Goal: Task Accomplishment & Management: Manage account settings

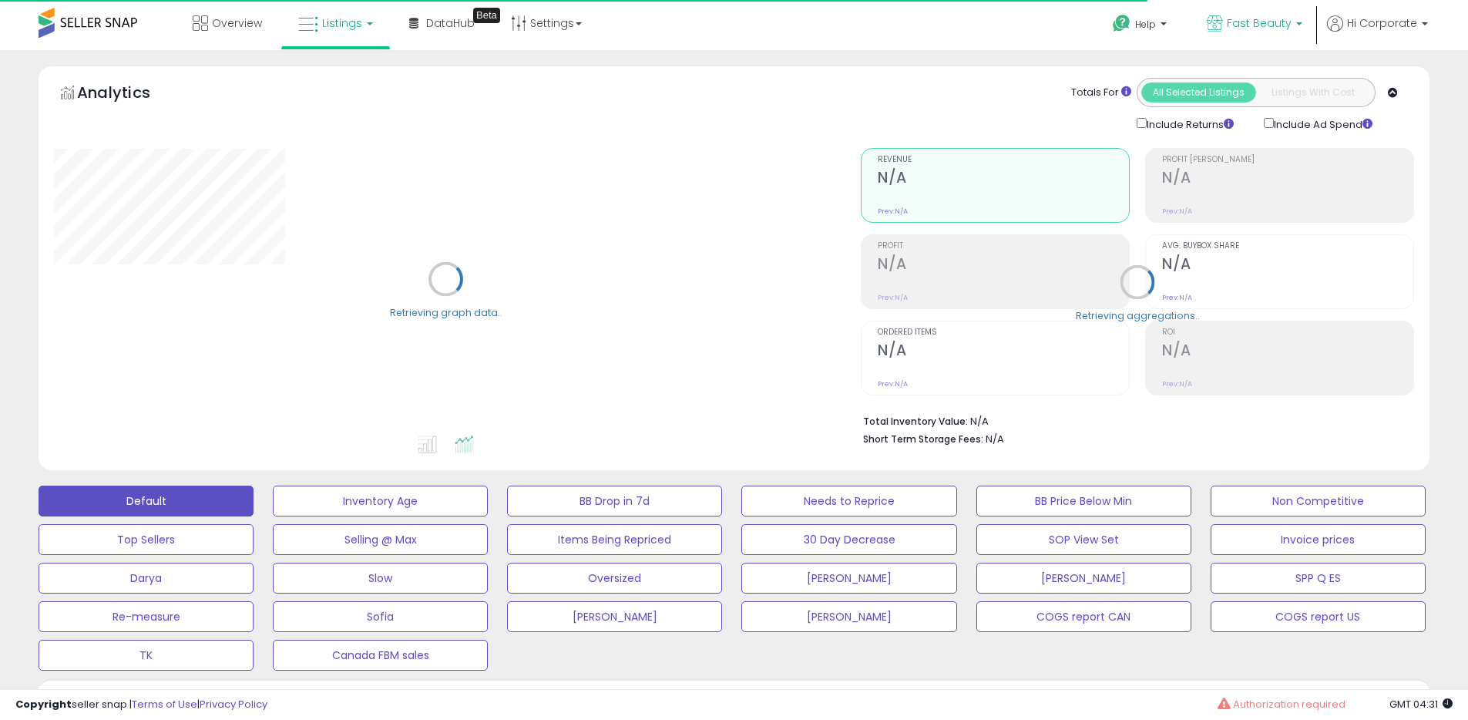
click at [1280, 28] on span "Fast Beauty" at bounding box center [1259, 22] width 65 height 15
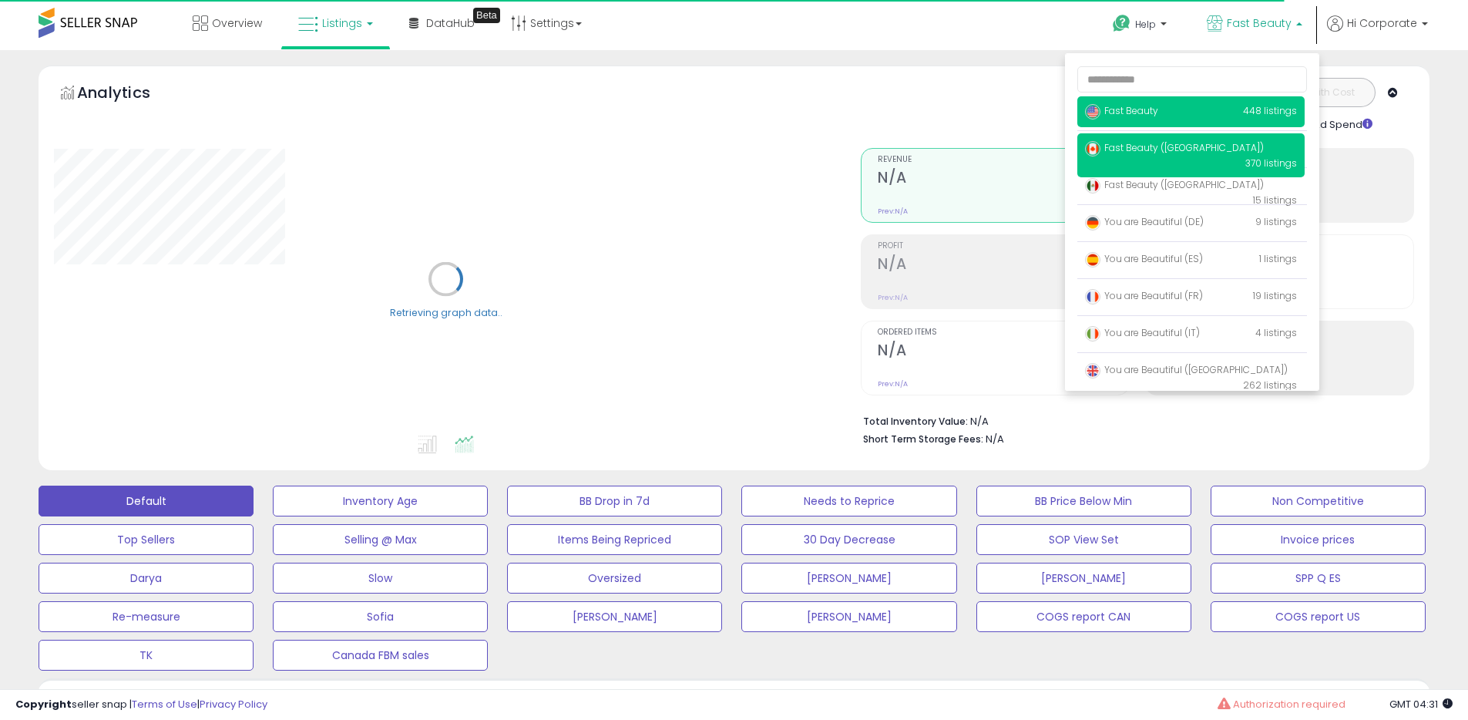
click at [1155, 149] on span "Fast Beauty ([GEOGRAPHIC_DATA])" at bounding box center [1174, 147] width 179 height 13
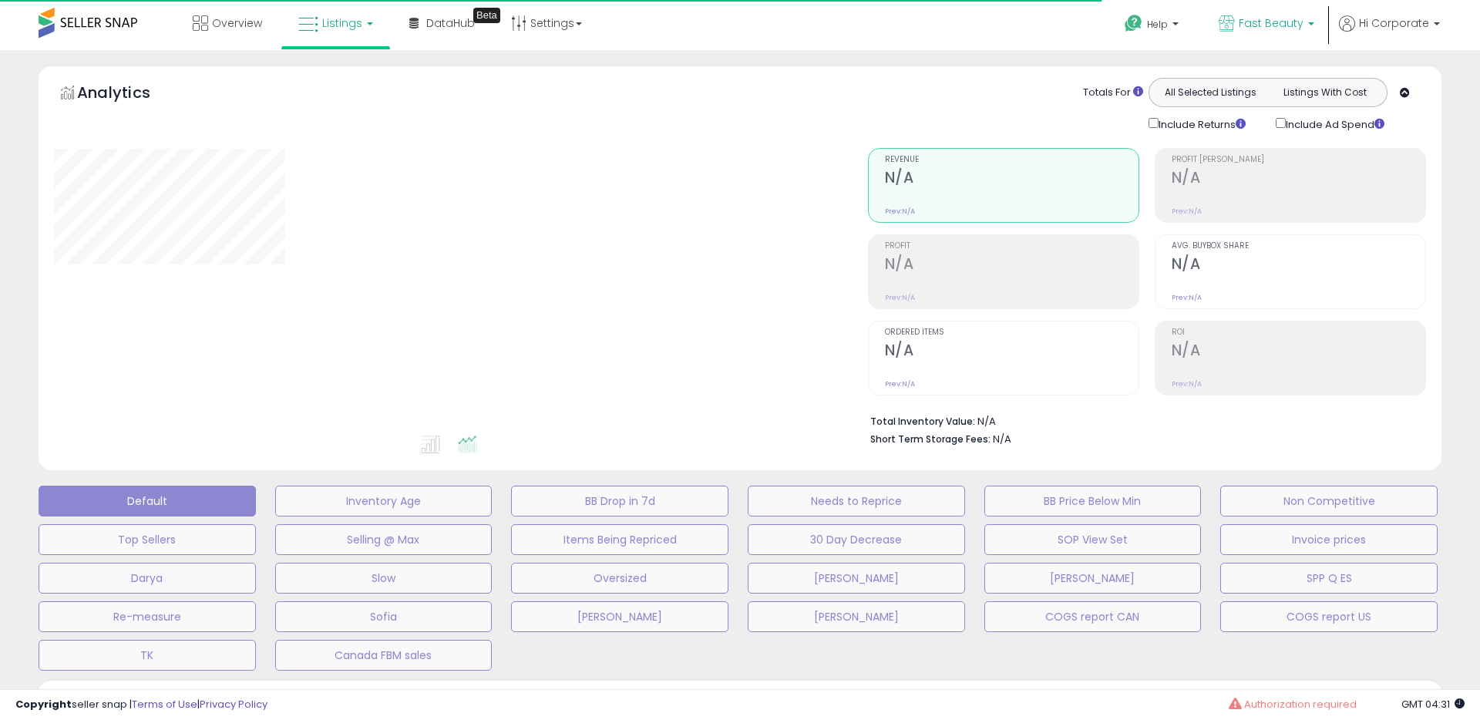
click at [1256, 39] on link "Fast Beauty" at bounding box center [1266, 25] width 119 height 50
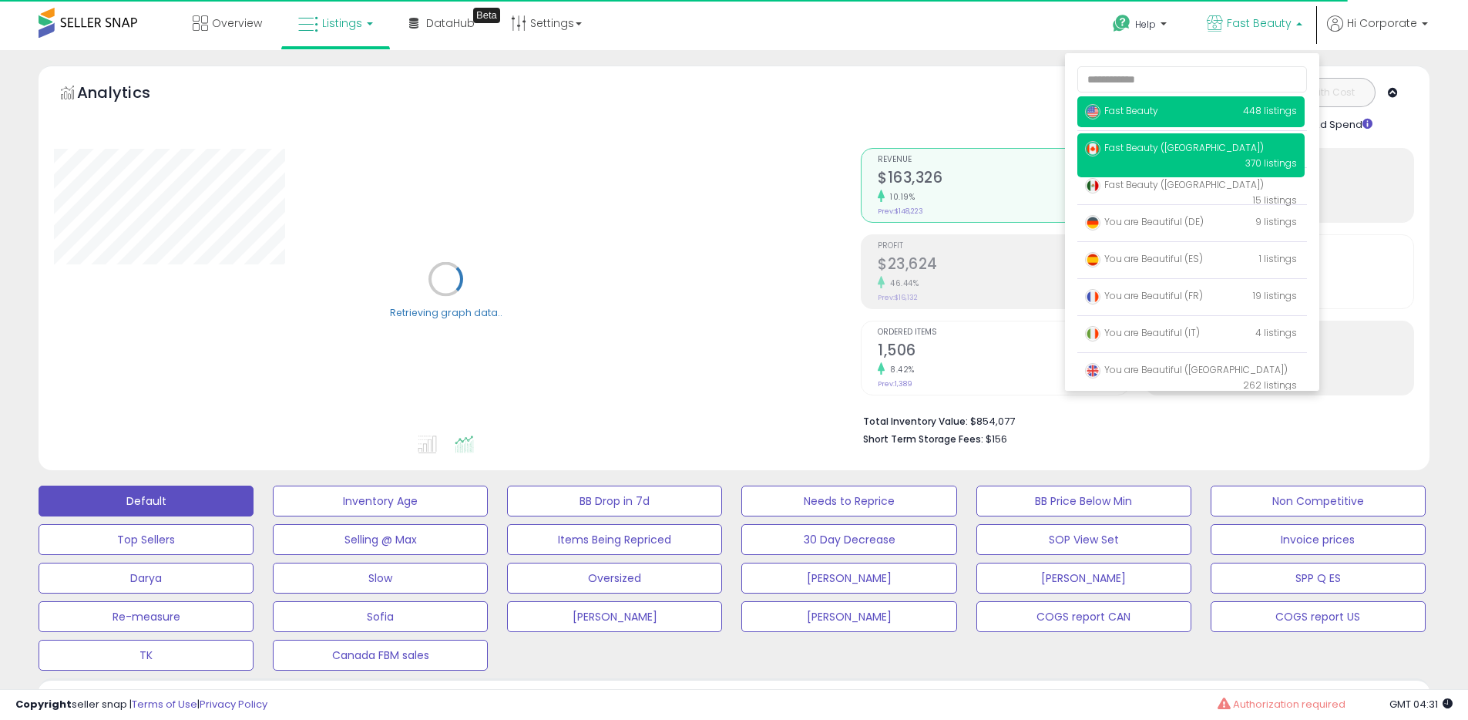
click at [1155, 141] on span "Fast Beauty ([GEOGRAPHIC_DATA])" at bounding box center [1174, 147] width 179 height 13
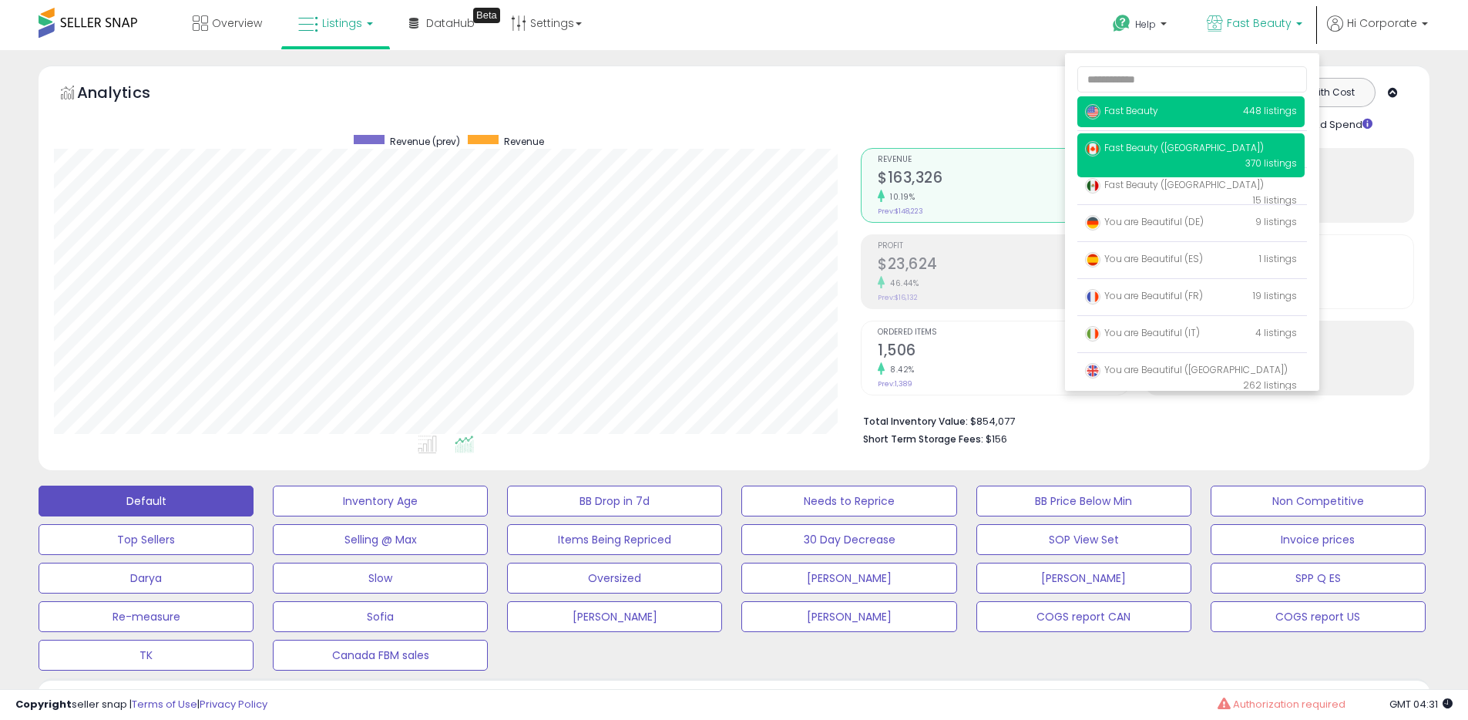
scroll to position [316, 807]
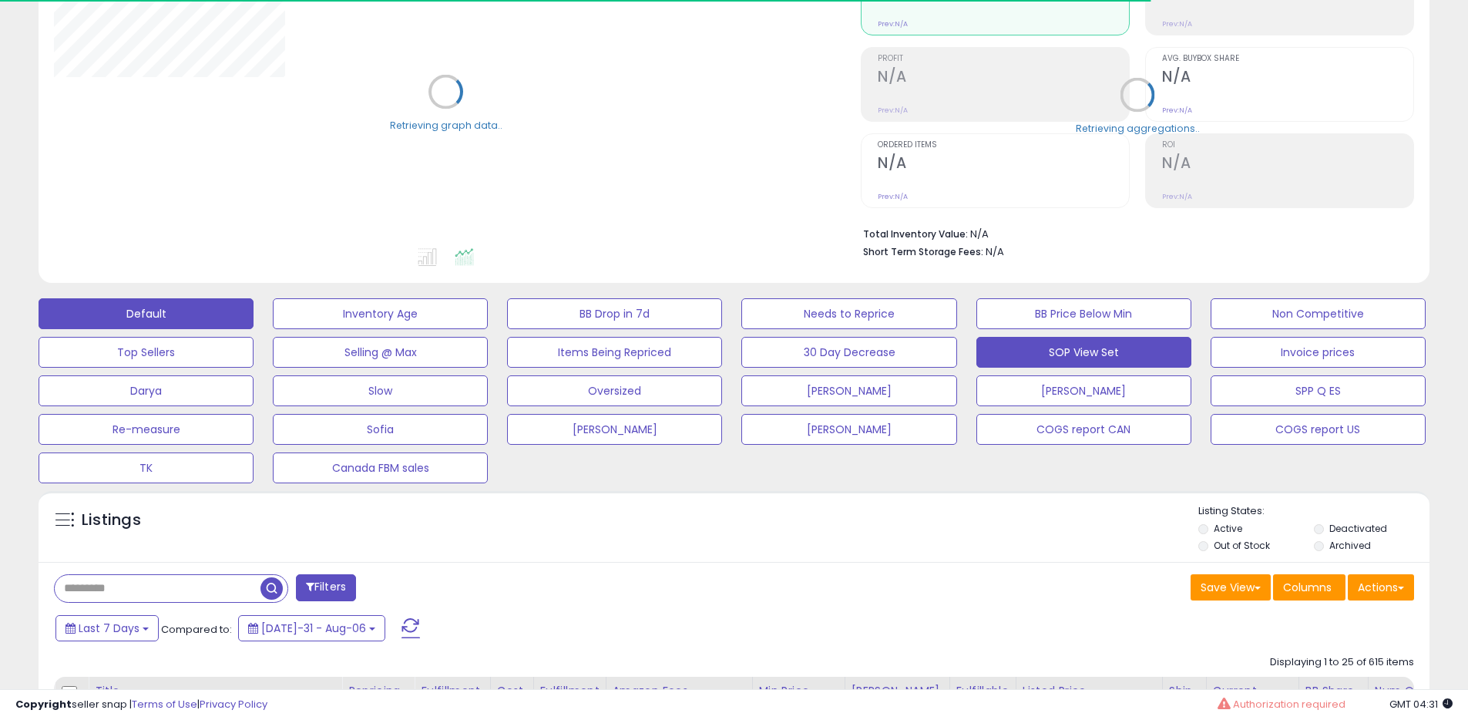
scroll to position [207, 0]
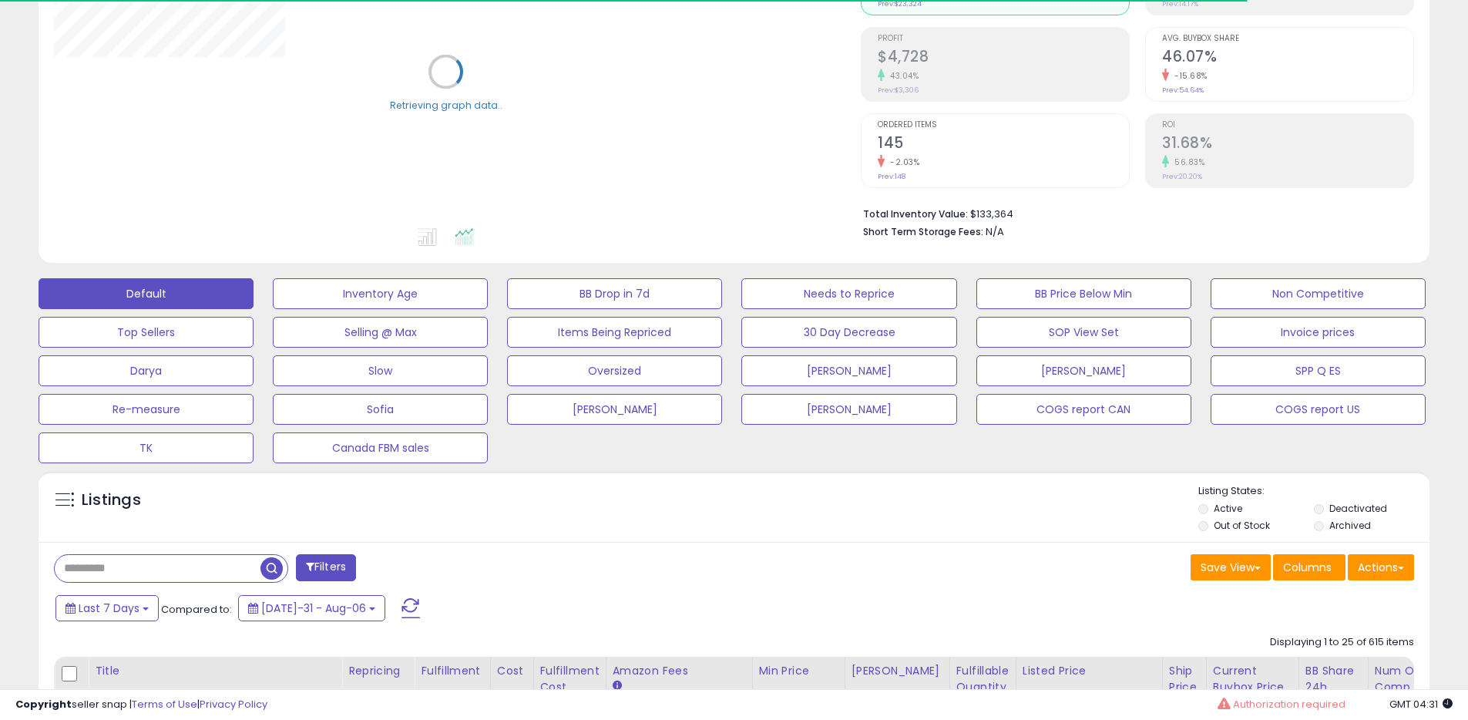
click at [1330, 526] on label "Archived" at bounding box center [1351, 525] width 42 height 13
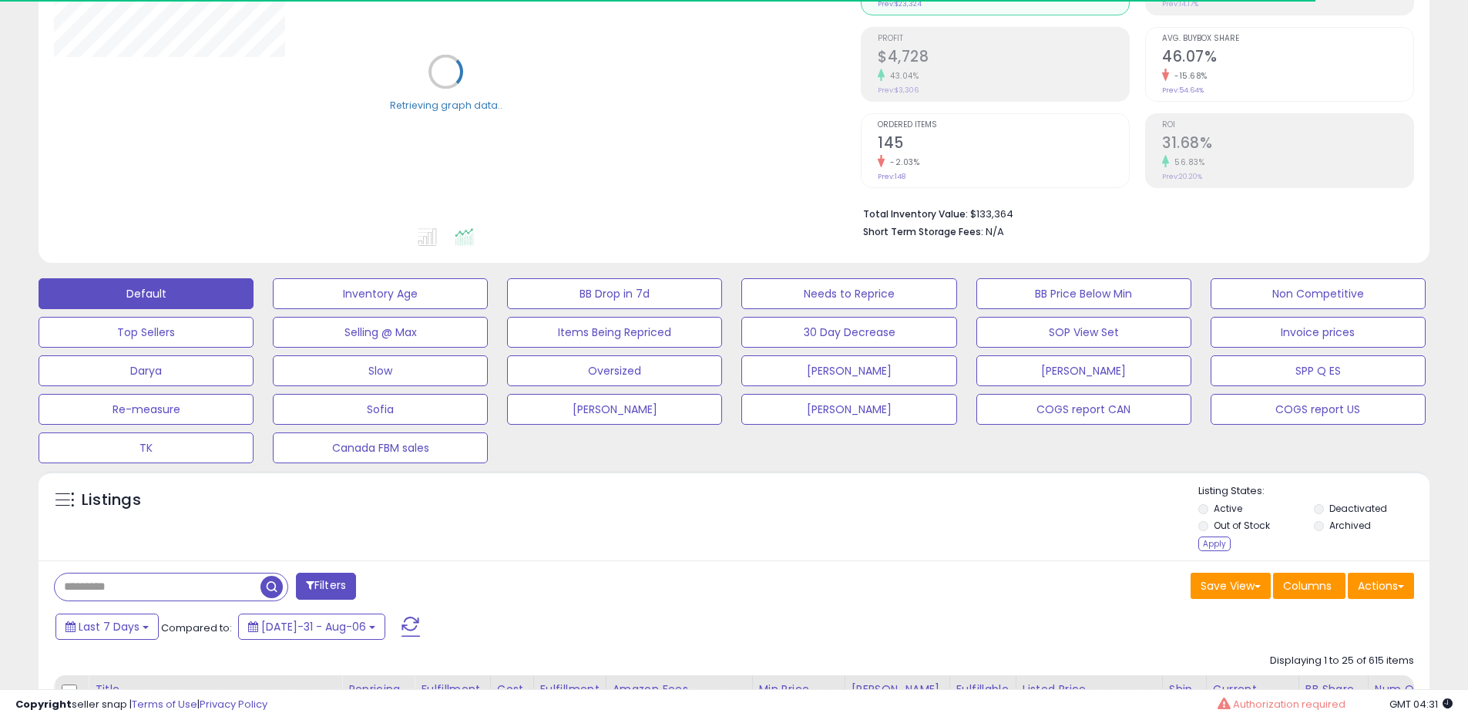
click at [1260, 518] on li "Active" at bounding box center [1255, 510] width 113 height 17
click at [1233, 508] on label "Active" at bounding box center [1228, 508] width 29 height 13
click at [1230, 521] on label "Out of Stock" at bounding box center [1242, 525] width 56 height 13
click at [1219, 535] on li "Out of Stock" at bounding box center [1255, 527] width 113 height 17
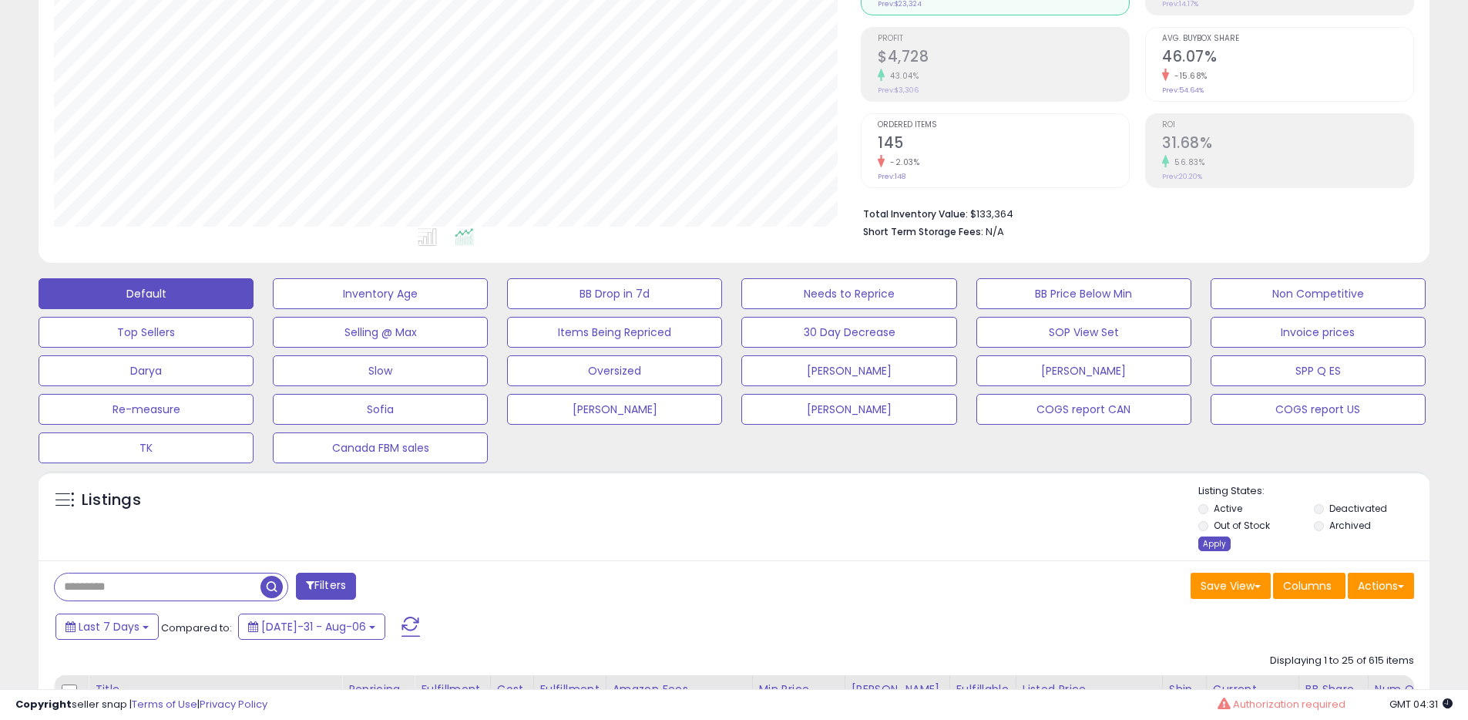
click at [1219, 540] on div "Apply" at bounding box center [1215, 543] width 32 height 15
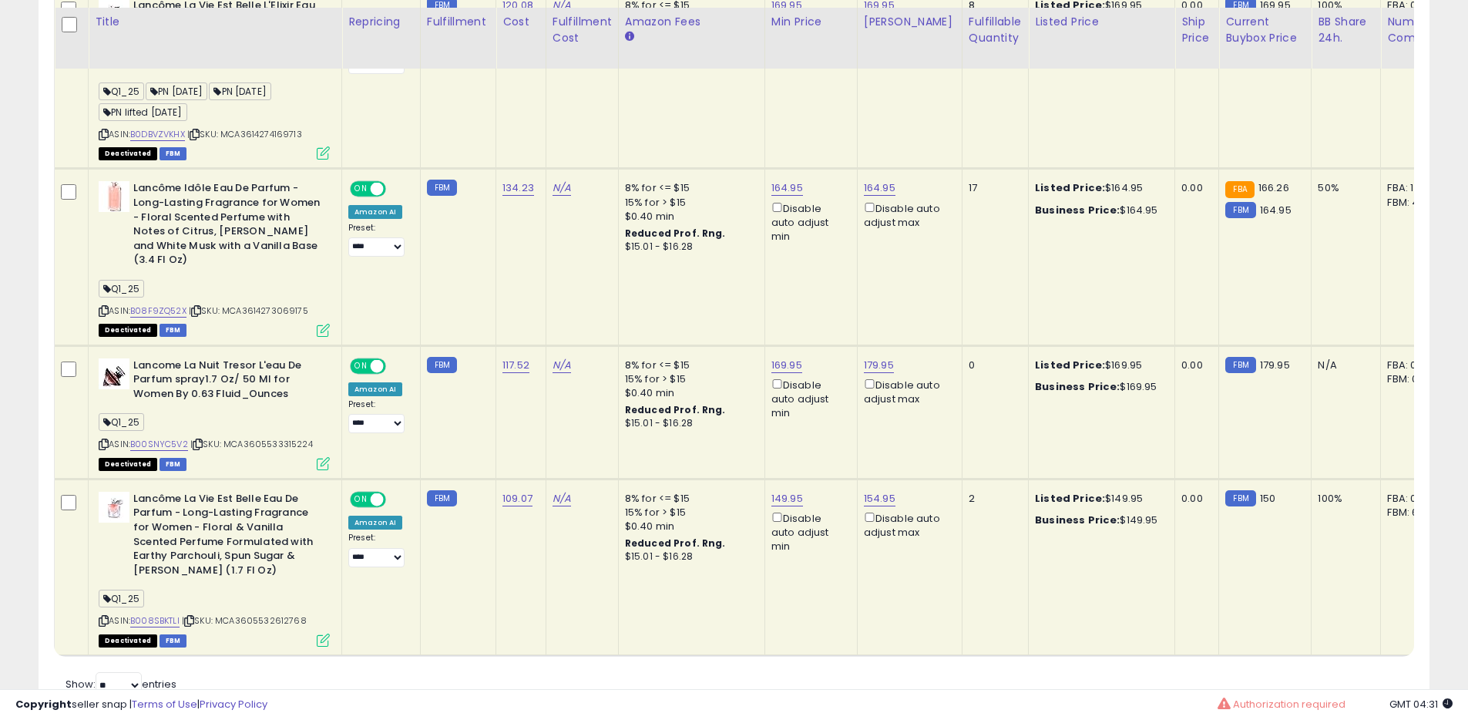
scroll to position [1497, 0]
